Goal: Information Seeking & Learning: Learn about a topic

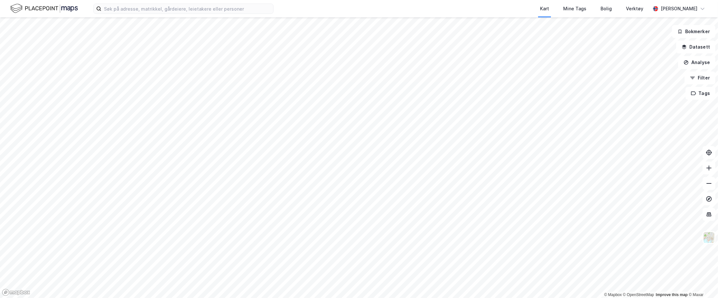
click at [218, 14] on div "Kart Mine Tags Bolig Verktøy [PERSON_NAME]" at bounding box center [359, 8] width 718 height 17
click at [215, 8] on input at bounding box center [187, 9] width 172 height 10
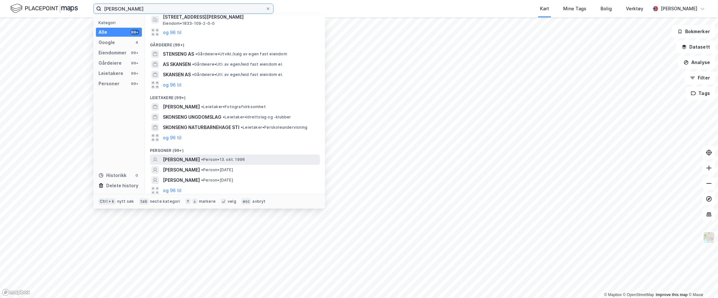
scroll to position [106, 0]
type input "[PERSON_NAME]"
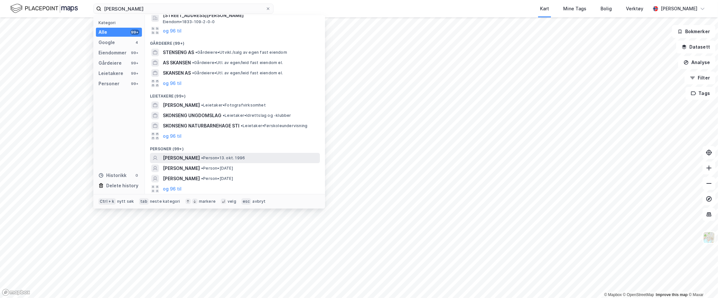
click at [200, 160] on span "[PERSON_NAME]" at bounding box center [181, 158] width 37 height 8
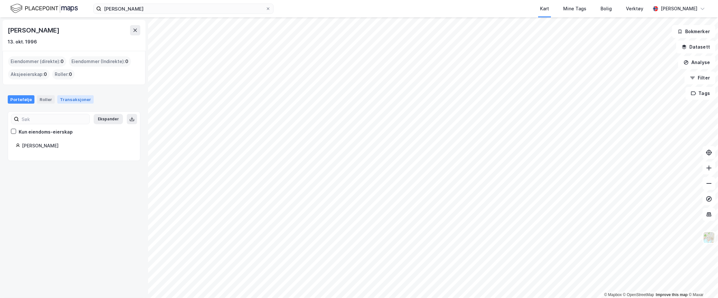
click at [79, 103] on div "Transaksjoner" at bounding box center [75, 99] width 36 height 8
